Goal: Information Seeking & Learning: Learn about a topic

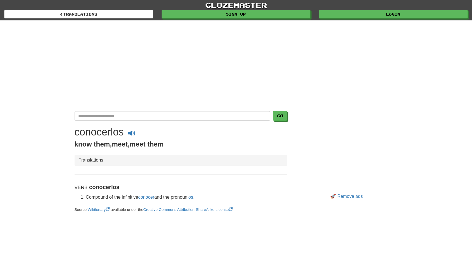
scroll to position [8, 0]
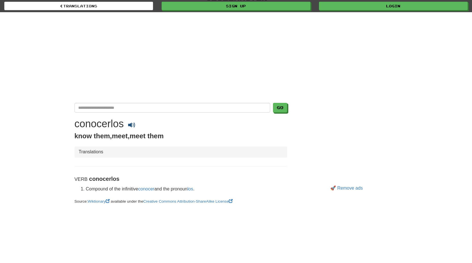
click at [136, 127] on span at bounding box center [131, 125] width 7 height 7
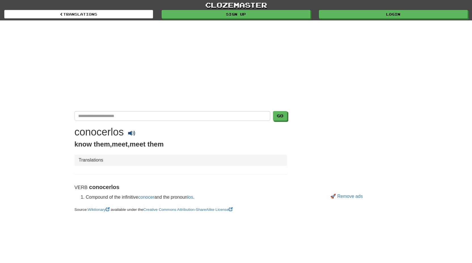
click at [136, 136] on span at bounding box center [131, 133] width 7 height 7
click at [133, 133] on span at bounding box center [131, 133] width 7 height 7
click at [136, 137] on span at bounding box center [131, 133] width 7 height 7
